Goal: Information Seeking & Learning: Find specific fact

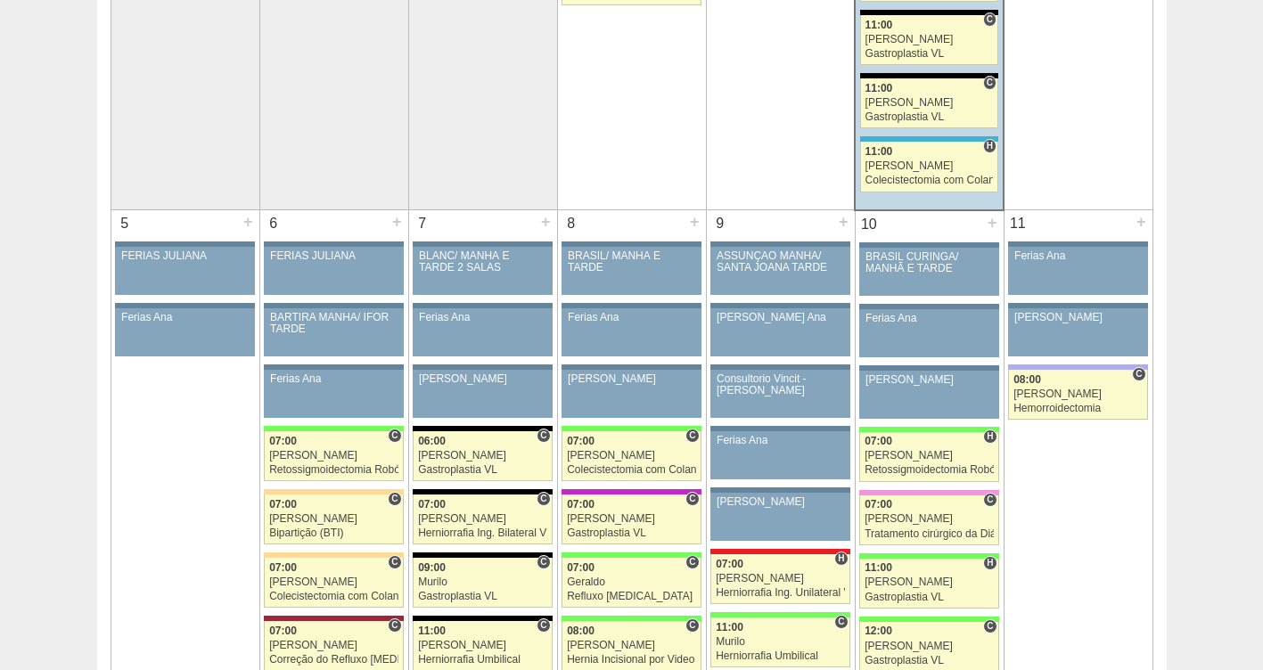
scroll to position [968, 0]
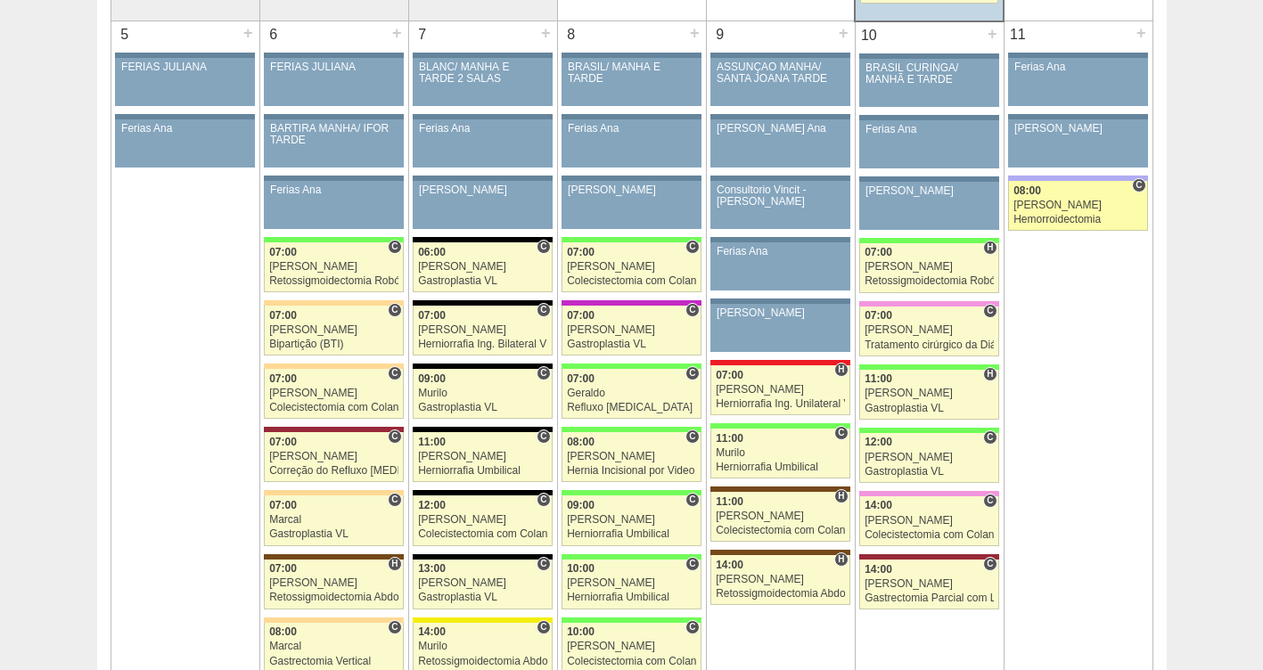
click at [1021, 201] on div "[PERSON_NAME]" at bounding box center [1077, 206] width 129 height 12
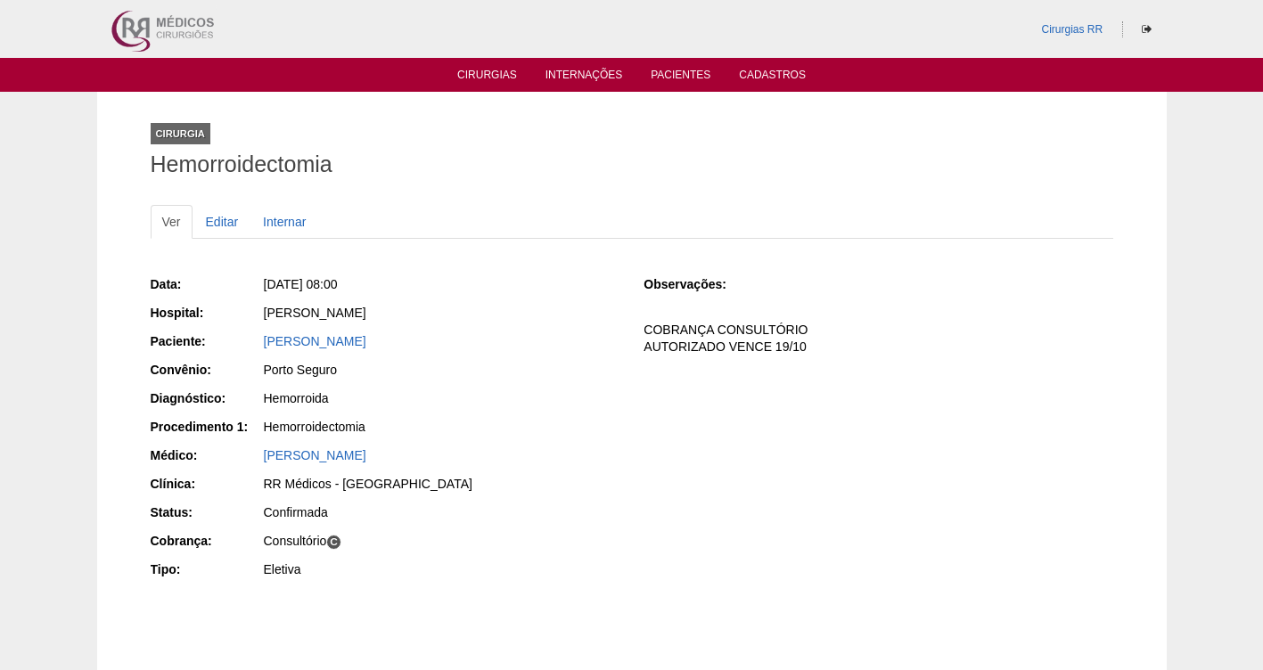
drag, startPoint x: 410, startPoint y: 287, endPoint x: 292, endPoint y: 285, distance: 117.7
click at [292, 285] on div "Sáb, 11/10/2025 - 08:00" at bounding box center [442, 284] width 356 height 18
click at [776, 550] on div "Data: Sáb, 11/10/2025 - 08:00 Hospital: Christóvão da Gama Paciente: ANDRESSA G…" at bounding box center [632, 429] width 963 height 320
drag, startPoint x: 436, startPoint y: 299, endPoint x: 310, endPoint y: 276, distance: 127.6
click at [310, 276] on div "Data: Sáb, 11/10/2025 - 08:00 Hospital: Christóvão da Gama Paciente: ANDRESSA G…" at bounding box center [385, 429] width 469 height 320
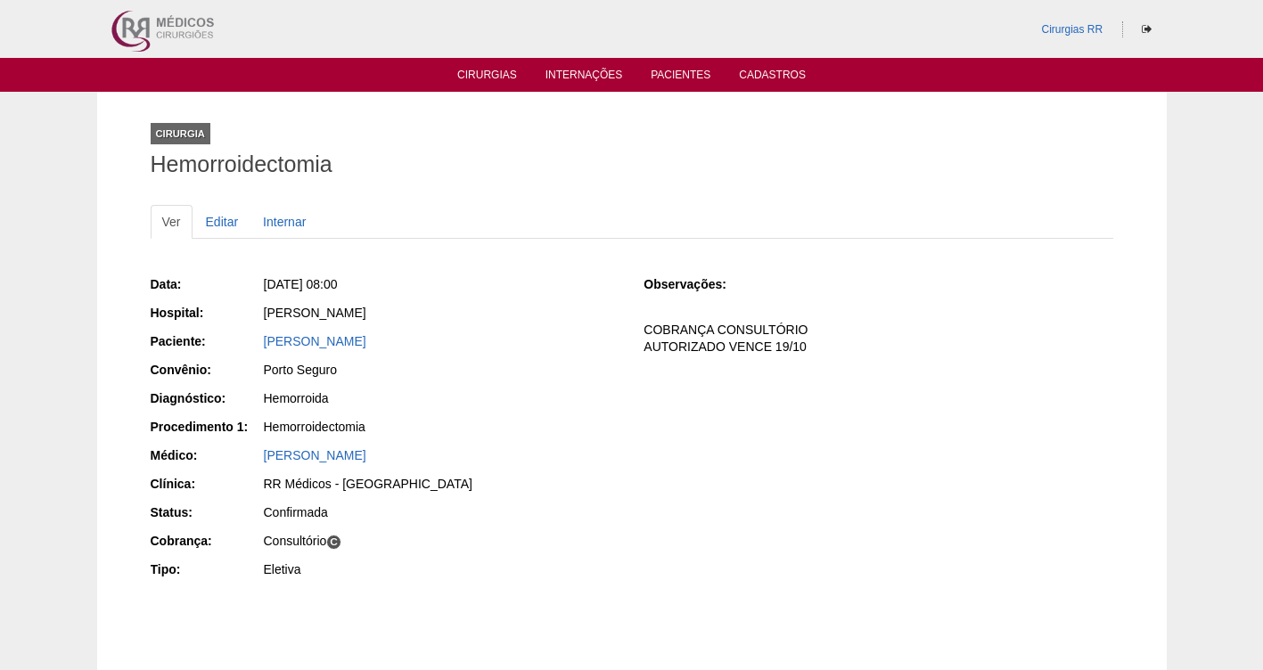
drag, startPoint x: 310, startPoint y: 276, endPoint x: 593, endPoint y: 280, distance: 282.6
click at [593, 280] on div "Sáb, 11/10/2025 - 08:00" at bounding box center [442, 284] width 356 height 18
drag, startPoint x: 405, startPoint y: 284, endPoint x: 293, endPoint y: 270, distance: 112.3
click at [293, 270] on div "Data: Sáb, 11/10/2025 - 08:00 Hospital: Christóvão da Gama Paciente: ANDRESSA G…" at bounding box center [385, 429] width 469 height 320
copy span "11/10/2025 - 08:00"
